Goal: Find specific page/section: Find specific page/section

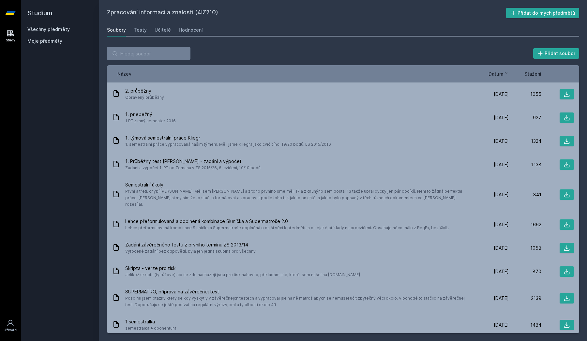
click at [64, 31] on link "Všechny předměty" at bounding box center [48, 29] width 42 height 6
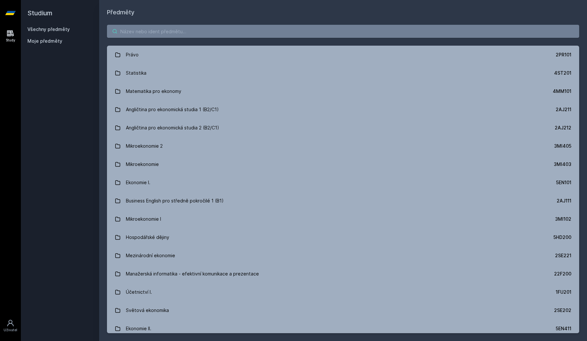
click at [160, 34] on input "search" at bounding box center [343, 31] width 472 height 13
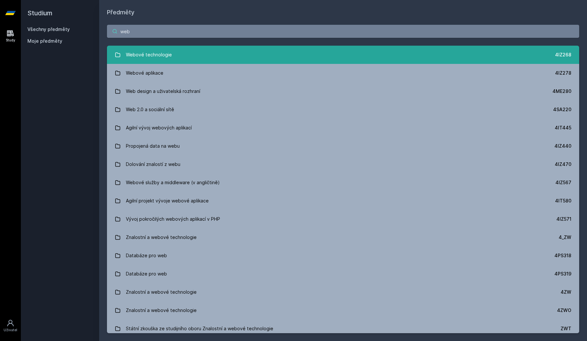
type input "web"
click at [172, 60] on link "Webové technologie 4IZ268" at bounding box center [343, 55] width 472 height 18
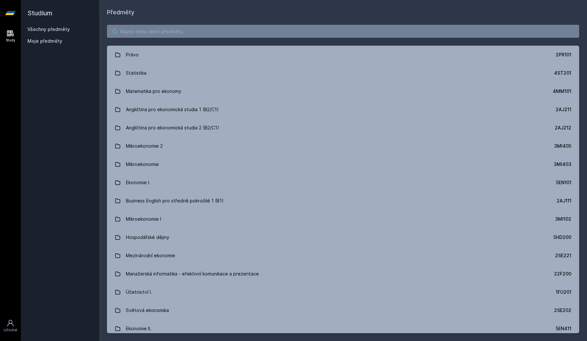
click at [153, 34] on input "search" at bounding box center [343, 31] width 472 height 13
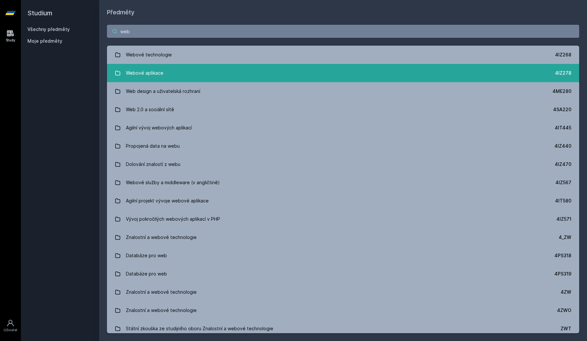
type input "web"
click at [147, 71] on div "Webové aplikace" at bounding box center [144, 73] width 37 height 13
